Goal: Task Accomplishment & Management: Use online tool/utility

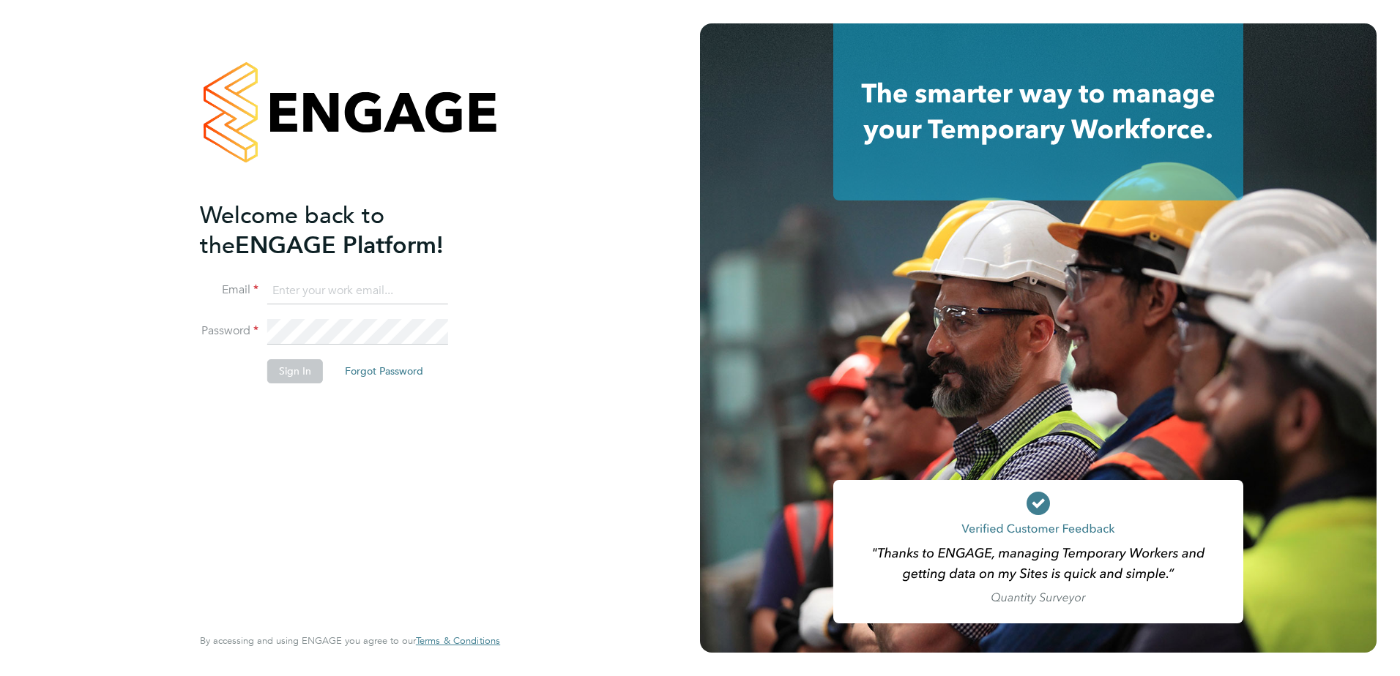
type input "[PERSON_NAME][EMAIL_ADDRESS][PERSON_NAME][DOMAIN_NAME]"
click at [284, 376] on button "Sign In" at bounding box center [295, 370] width 56 height 23
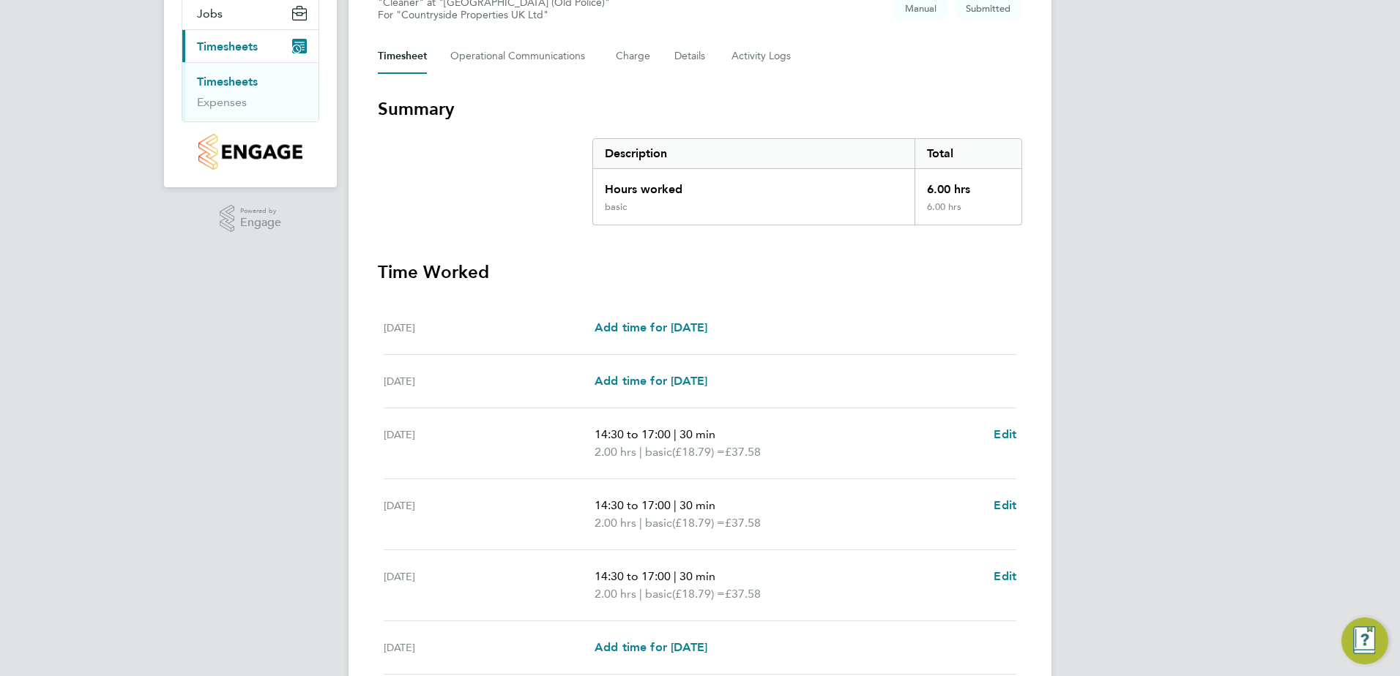
scroll to position [358, 0]
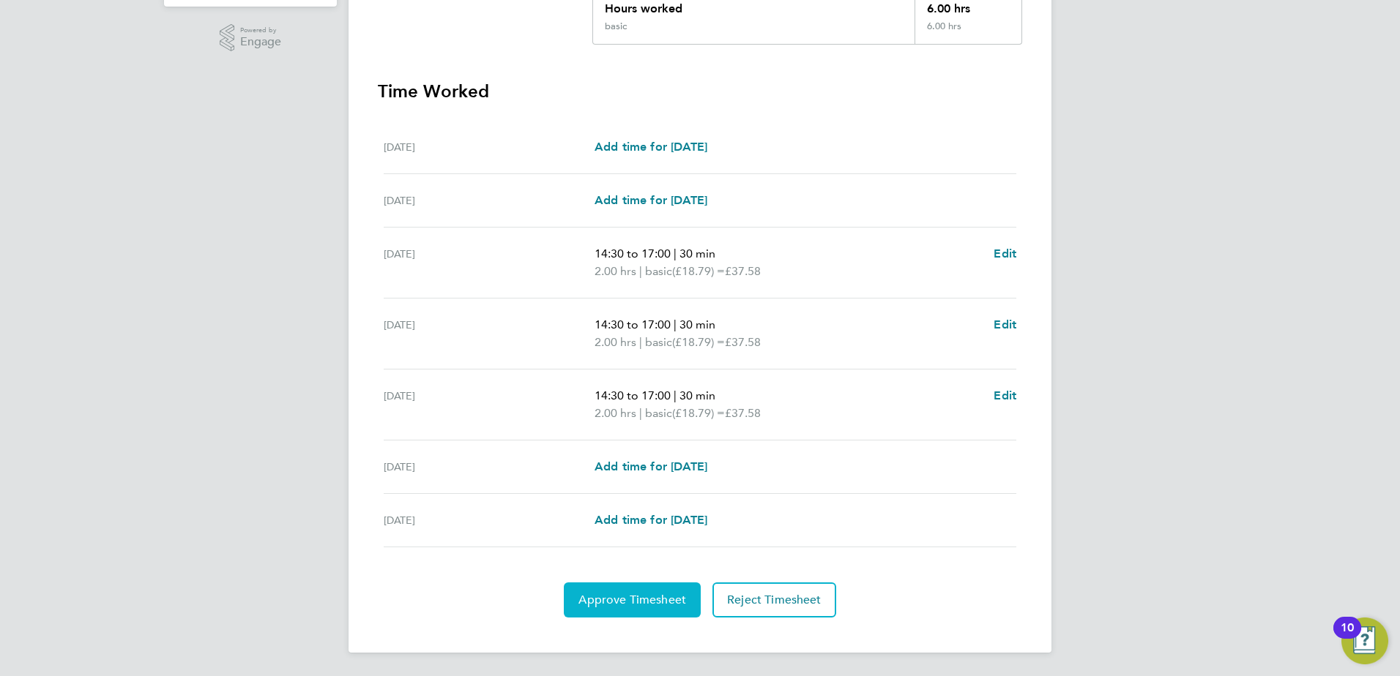
click at [671, 594] on span "Approve Timesheet" at bounding box center [632, 600] width 108 height 15
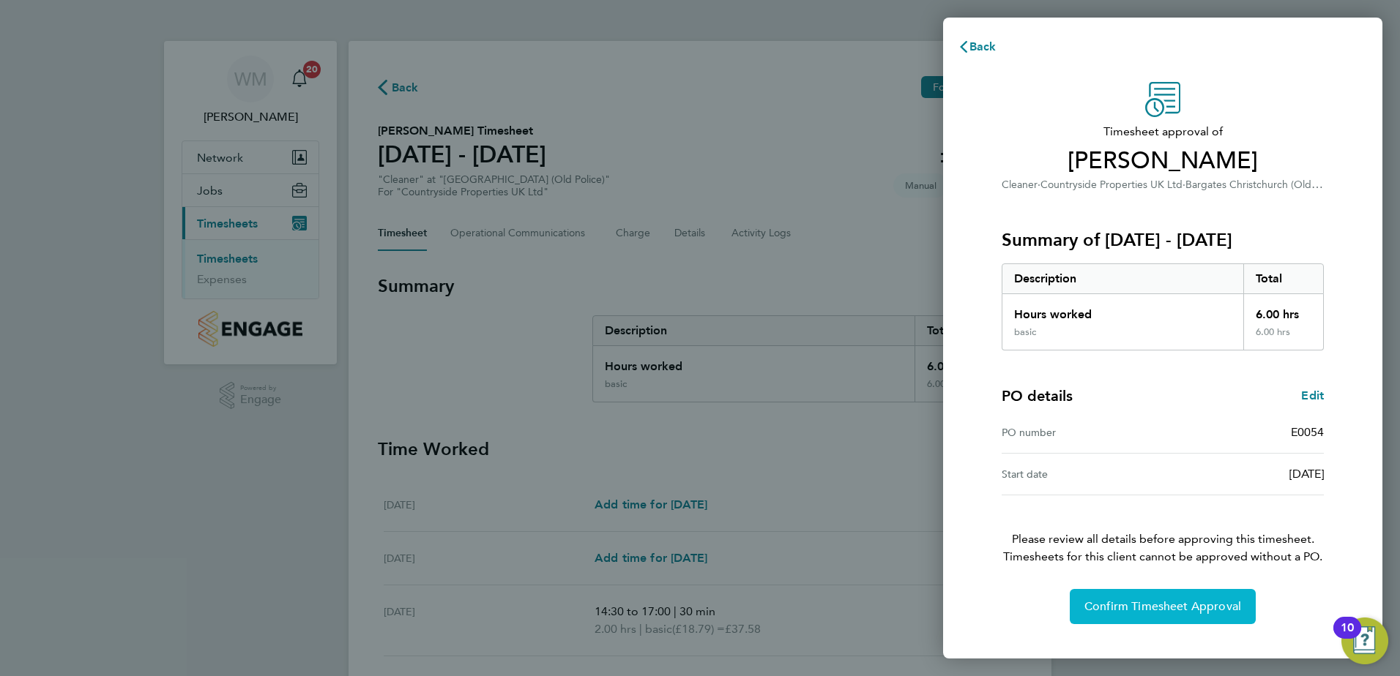
click at [1160, 618] on button "Confirm Timesheet Approval" at bounding box center [1162, 606] width 186 height 35
